Goal: Navigation & Orientation: Find specific page/section

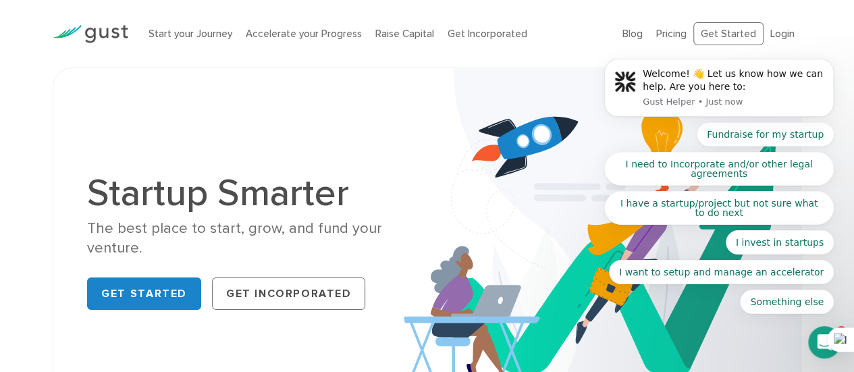
click at [662, 33] on body "Welcome! 👋 Let us know how we can help. Are you here to: Gust Helper • Just now…" at bounding box center [718, 94] width 259 height 472
click at [630, 30] on body "Welcome! 👋 Let us know how we can help. Are you here to: Gust Helper • Just now…" at bounding box center [718, 94] width 259 height 472
click at [391, 30] on link "Raise Capital" at bounding box center [404, 34] width 59 height 12
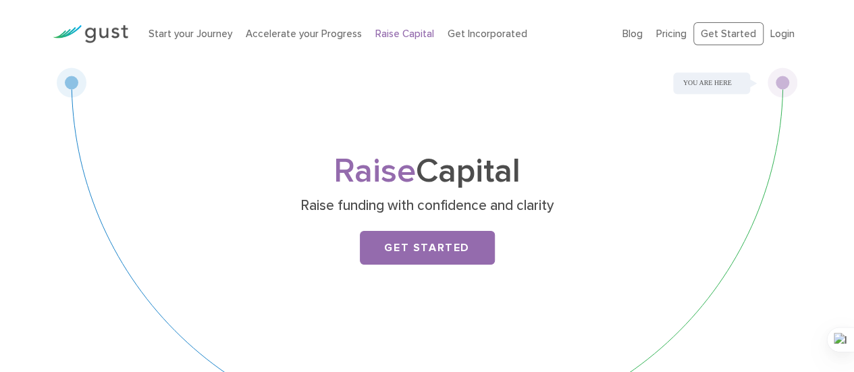
click at [186, 26] on li "Start your Journey" at bounding box center [190, 34] width 84 height 16
click at [194, 33] on link "Start your Journey" at bounding box center [190, 34] width 84 height 12
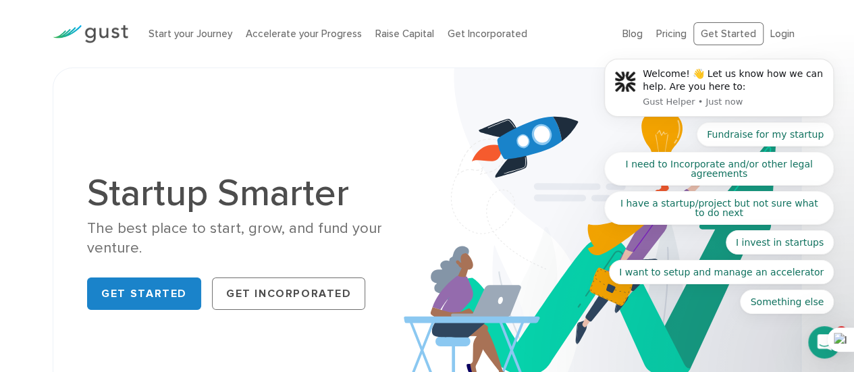
click at [67, 29] on img at bounding box center [91, 34] width 76 height 18
